Goal: Find contact information: Find contact information

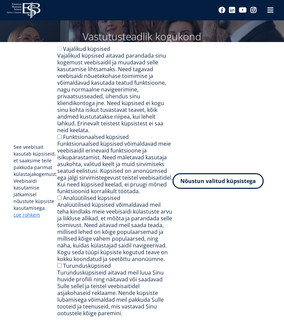
scroll to position [68, 0]
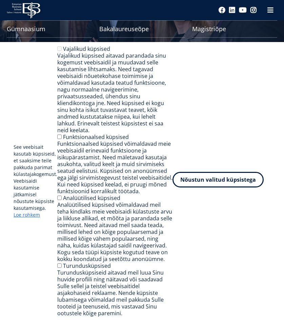
click at [228, 179] on button "Nõustun valitud küpsistega" at bounding box center [217, 180] width 91 height 16
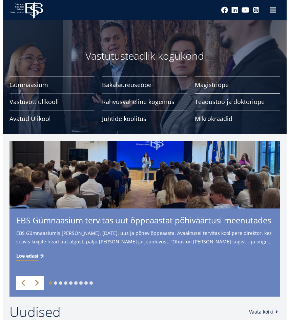
scroll to position [0, 0]
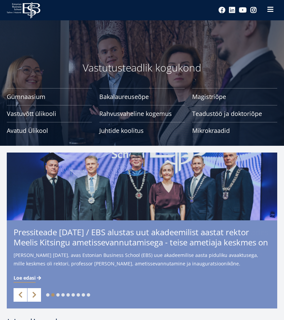
click at [271, 11] on span at bounding box center [270, 9] width 7 height 7
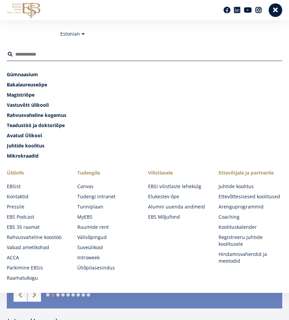
click at [20, 201] on ul "EBSist Kontaktid Pressile EBS Podcast EBS 35 raamat Rahvusvaheline koostöö Vaba…" at bounding box center [39, 232] width 64 height 98
click at [21, 196] on link "Kontaktid" at bounding box center [39, 196] width 64 height 7
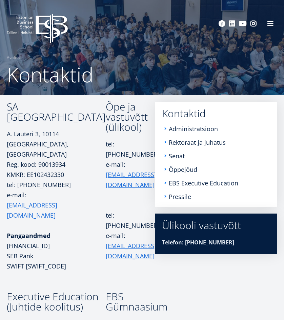
copy p "A. Lauteri 3, 10114"
drag, startPoint x: 62, startPoint y: 144, endPoint x: 8, endPoint y: 145, distance: 53.5
click at [8, 145] on p "A. Lauteri 3, 10114 Tallinn, Eesti Reg. kood: 90013934" at bounding box center [56, 149] width 99 height 41
click at [106, 202] on td "Õpe ja vastuvõtt (ülikool) tel: +372 665 1325 e-mail: info@ebs.ee tel: +372 665…" at bounding box center [137, 197] width 62 height 190
click at [173, 131] on link "Administratsioon" at bounding box center [193, 128] width 49 height 7
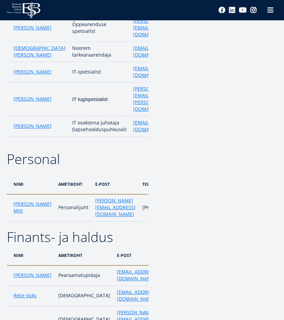
scroll to position [1558, 0]
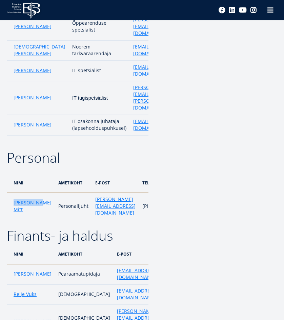
copy link "[PERSON_NAME] Mitt"
drag, startPoint x: 10, startPoint y: 200, endPoint x: 26, endPoint y: 221, distance: 26.3
click at [26, 220] on td "Älice Mitt" at bounding box center [31, 206] width 48 height 27
drag, startPoint x: 117, startPoint y: 210, endPoint x: 71, endPoint y: 213, distance: 46.2
click at [92, 213] on td "alice.mitt@ebs.ee" at bounding box center [115, 206] width 47 height 27
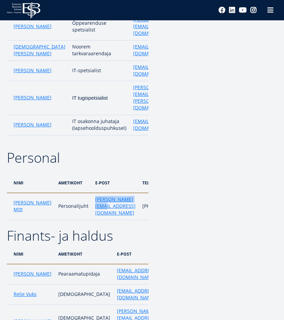
copy link "alice.mitt@ebs.ee"
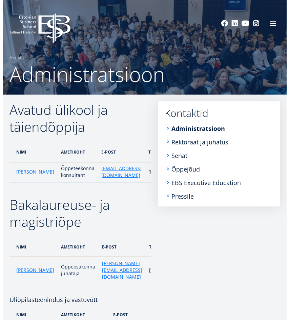
scroll to position [0, 0]
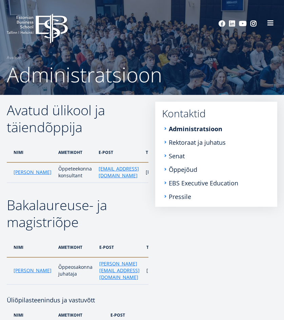
click at [274, 26] on button at bounding box center [271, 23] width 14 height 14
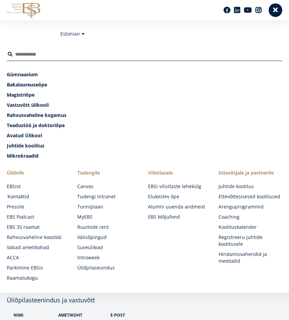
click at [19, 198] on link "Kontaktid" at bounding box center [39, 196] width 64 height 7
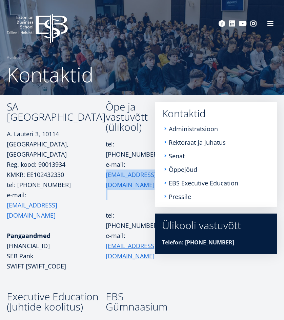
drag, startPoint x: 139, startPoint y: 143, endPoint x: 98, endPoint y: 149, distance: 41.4
click at [106, 149] on p "tel: +372 665 1325 e-mail: info@ebs.ee" at bounding box center [137, 169] width 62 height 61
copy p "info@ebs.ee"
